Goal: Information Seeking & Learning: Learn about a topic

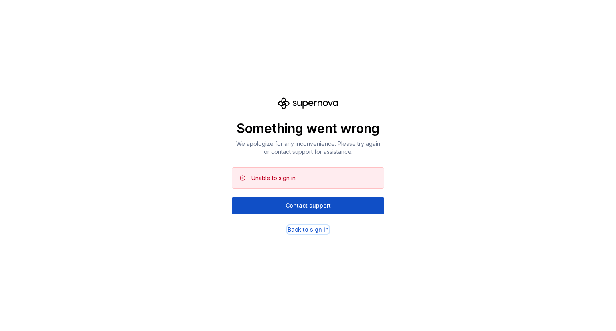
click at [318, 233] on div "Back to sign in" at bounding box center [307, 230] width 41 height 8
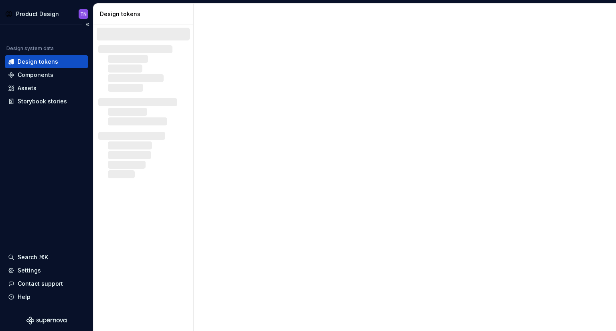
drag, startPoint x: 467, startPoint y: 146, endPoint x: 48, endPoint y: 204, distance: 422.6
click at [48, 204] on div "Design system data Design tokens Components Assets Storybook stories Search ⌘K …" at bounding box center [46, 166] width 93 height 285
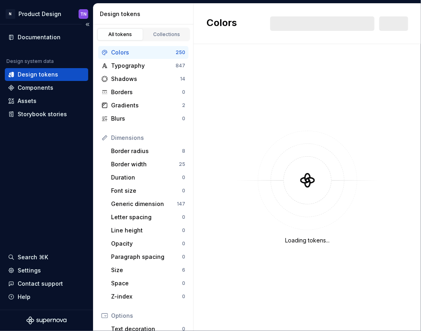
click at [34, 200] on div "Documentation Design system data Design tokens Components Assets Storybook stor…" at bounding box center [46, 166] width 93 height 285
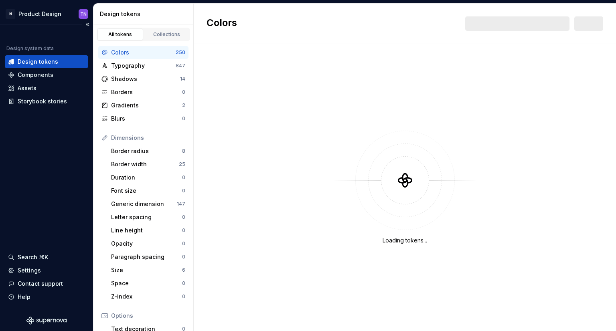
click at [44, 186] on div "Design system data Design tokens Components Assets Storybook stories Search ⌘K …" at bounding box center [46, 166] width 93 height 285
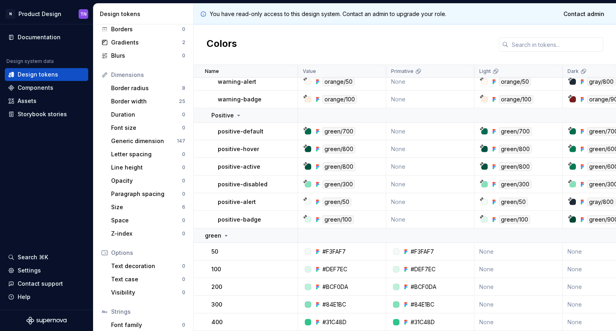
scroll to position [53, 0]
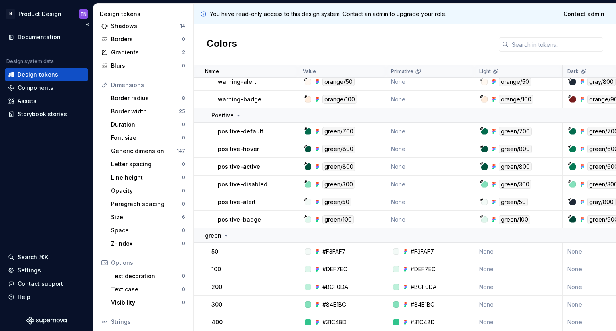
click at [35, 176] on div "Documentation Design system data Design tokens Components Assets Storybook stor…" at bounding box center [46, 166] width 93 height 285
click at [46, 166] on div "Documentation Design system data Design tokens Components Assets Storybook stor…" at bounding box center [46, 166] width 93 height 285
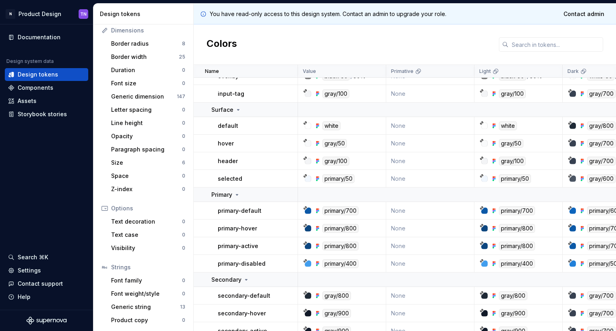
scroll to position [3368, 0]
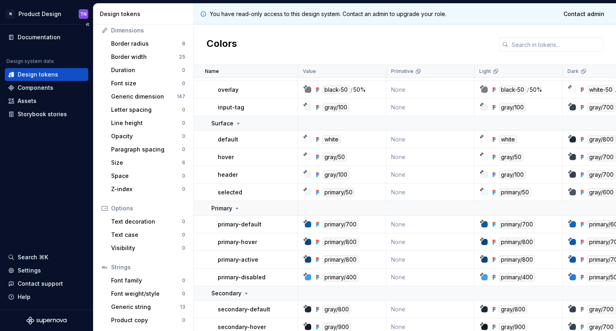
click at [10, 194] on div "Documentation Design system data Design tokens Components Assets Storybook stor…" at bounding box center [46, 166] width 93 height 285
click at [306, 36] on div "Colors" at bounding box center [405, 44] width 422 height 40
click at [16, 182] on div "Documentation Design system data Design tokens Components Assets Storybook stor…" at bounding box center [46, 166] width 93 height 285
click at [24, 198] on div "Documentation Design system data Design tokens Components Assets Storybook stor…" at bounding box center [46, 166] width 93 height 285
click at [305, 16] on p "You have read-only access to this design system. Contact an admin to upgrade yo…" at bounding box center [328, 14] width 237 height 8
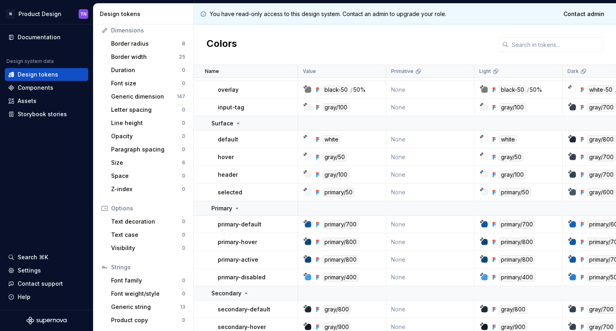
click at [305, 16] on p "You have read-only access to this design system. Contact an admin to upgrade yo…" at bounding box center [328, 14] width 237 height 8
drag, startPoint x: 299, startPoint y: 14, endPoint x: 321, endPoint y: 15, distance: 21.7
click at [321, 15] on p "You have read-only access to this design system. Contact an admin to upgrade yo…" at bounding box center [328, 14] width 237 height 8
click at [327, 35] on div "Colors" at bounding box center [405, 44] width 422 height 40
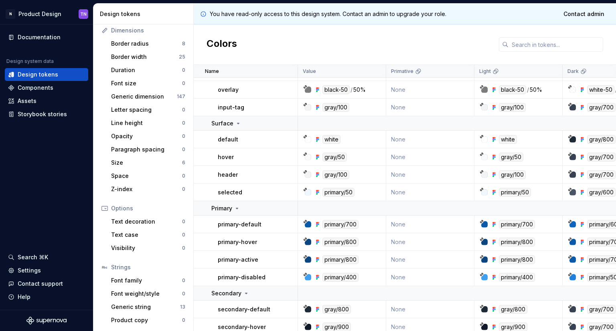
click at [318, 38] on div "Colors" at bounding box center [405, 44] width 422 height 40
click at [315, 41] on div "Colors" at bounding box center [405, 44] width 422 height 40
click at [310, 43] on div "Colors" at bounding box center [405, 44] width 422 height 40
click at [308, 15] on p "You have read-only access to this design system. Contact an admin to upgrade yo…" at bounding box center [328, 14] width 237 height 8
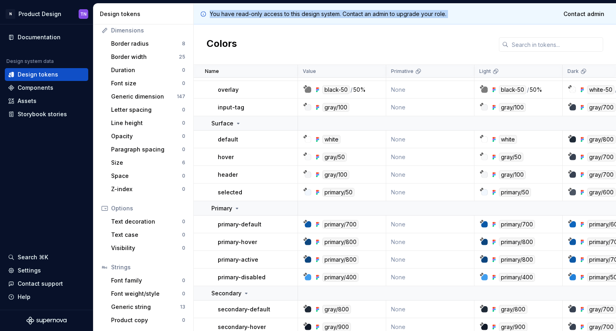
click at [308, 15] on p "You have read-only access to this design system. Contact an admin to upgrade yo…" at bounding box center [328, 14] width 237 height 8
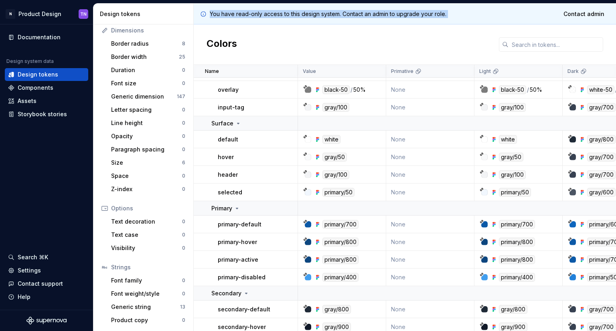
click at [310, 17] on p "You have read-only access to this design system. Contact an admin to upgrade yo…" at bounding box center [328, 14] width 237 height 8
click at [308, 12] on p "You have read-only access to this design system. Contact an admin to upgrade yo…" at bounding box center [328, 14] width 237 height 8
drag, startPoint x: 298, startPoint y: 14, endPoint x: 320, endPoint y: 14, distance: 21.7
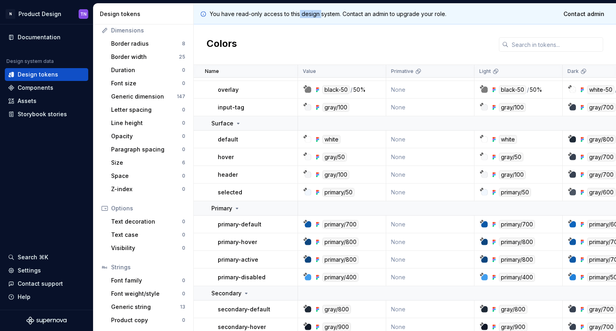
click at [320, 14] on p "You have read-only access to this design system. Contact an admin to upgrade yo…" at bounding box center [328, 14] width 237 height 8
click at [329, 15] on p "You have read-only access to this design system. Contact an admin to upgrade yo…" at bounding box center [328, 14] width 237 height 8
click at [49, 191] on div "Documentation Design system data Design tokens Components Assets Storybook stor…" at bounding box center [46, 166] width 93 height 285
click at [28, 184] on div "Documentation Design system data Design tokens Components Assets Storybook stor…" at bounding box center [46, 166] width 93 height 285
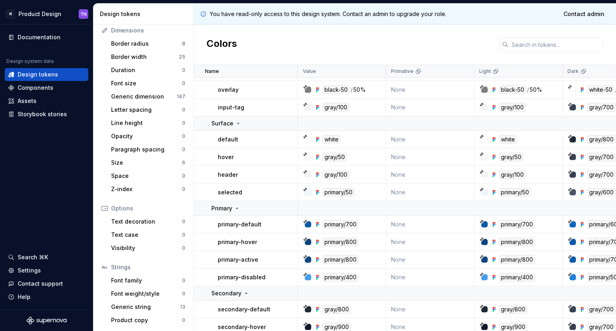
click at [302, 30] on div "Colors" at bounding box center [405, 44] width 422 height 40
click at [307, 33] on div "Colors" at bounding box center [405, 44] width 422 height 40
